Goal: Task Accomplishment & Management: Manage account settings

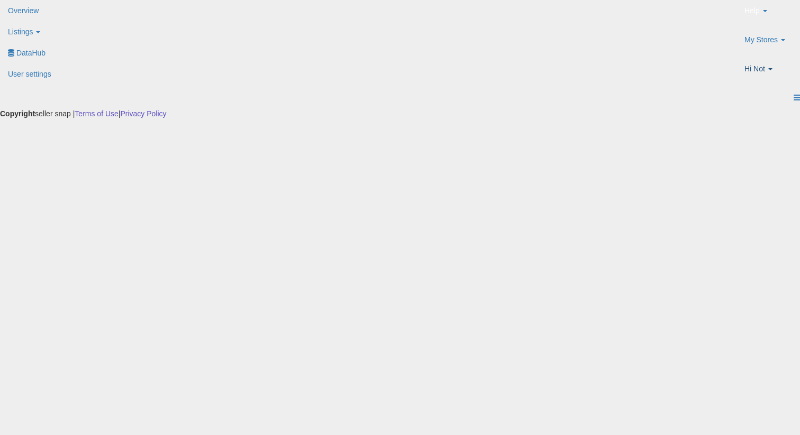
click at [747, 63] on p "Hi Not" at bounding box center [768, 69] width 48 height 13
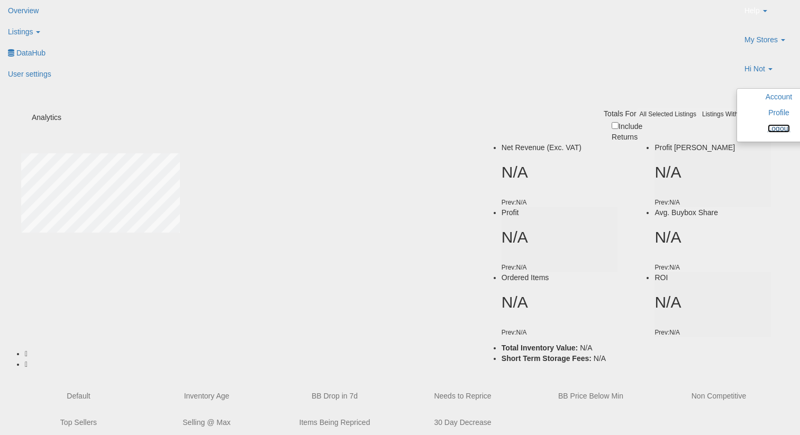
click at [768, 124] on link "Logout" at bounding box center [779, 128] width 23 height 8
